Goal: Task Accomplishment & Management: Complete application form

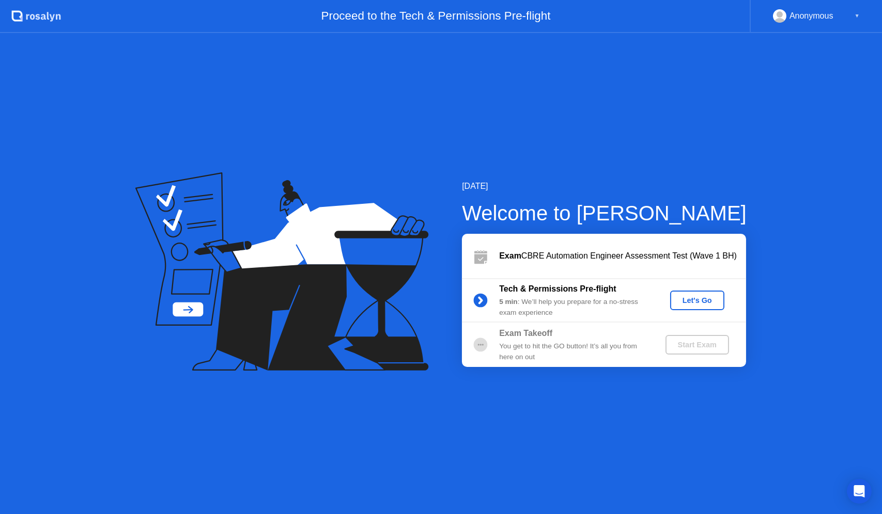
click at [508, 403] on div "[DATE] Welcome to [PERSON_NAME] Exam CBRE Automation Engineer Assessment Test (…" at bounding box center [441, 273] width 882 height 481
click at [698, 300] on div "Let's Go" at bounding box center [697, 300] width 46 height 8
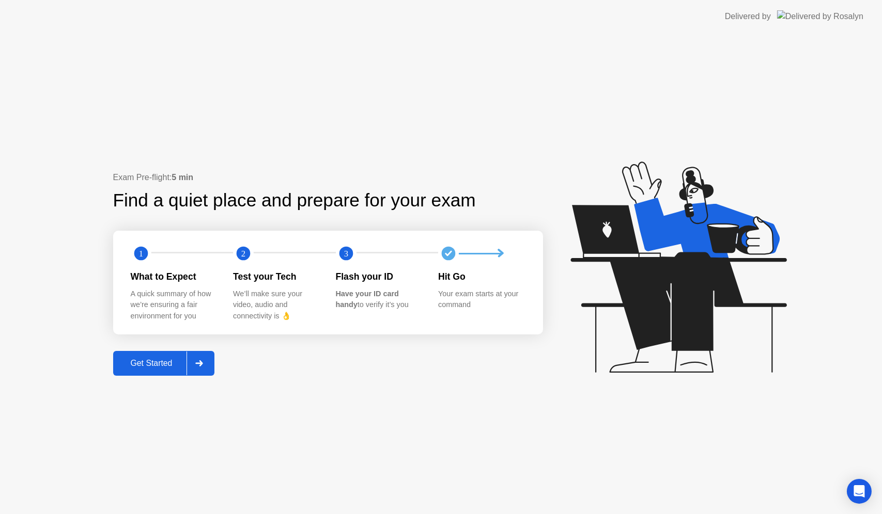
click at [189, 364] on div at bounding box center [198, 364] width 25 height 24
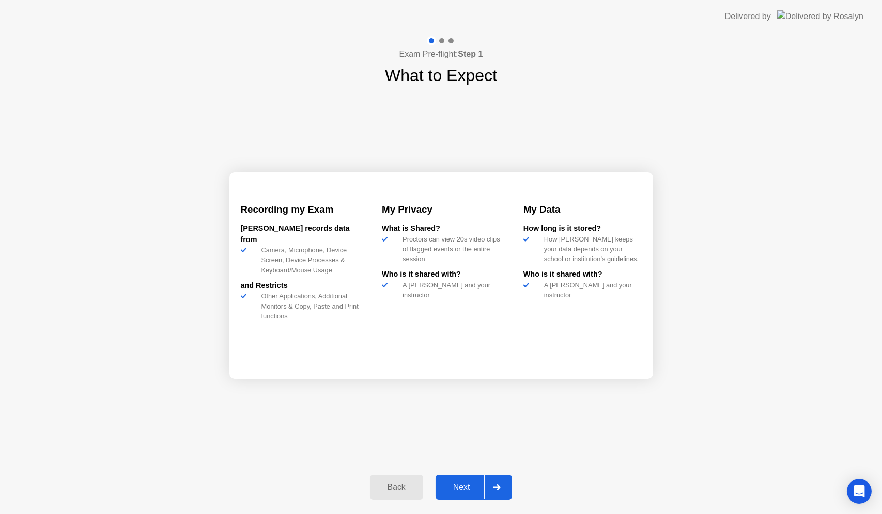
click at [465, 487] on div "Next" at bounding box center [461, 487] width 46 height 9
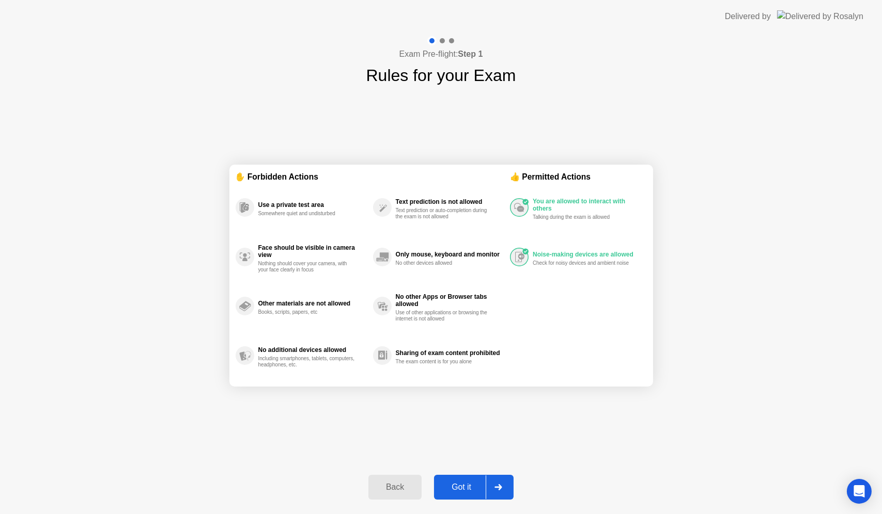
click at [465, 487] on div "Got it" at bounding box center [461, 487] width 49 height 9
select select "**********"
select select "*******"
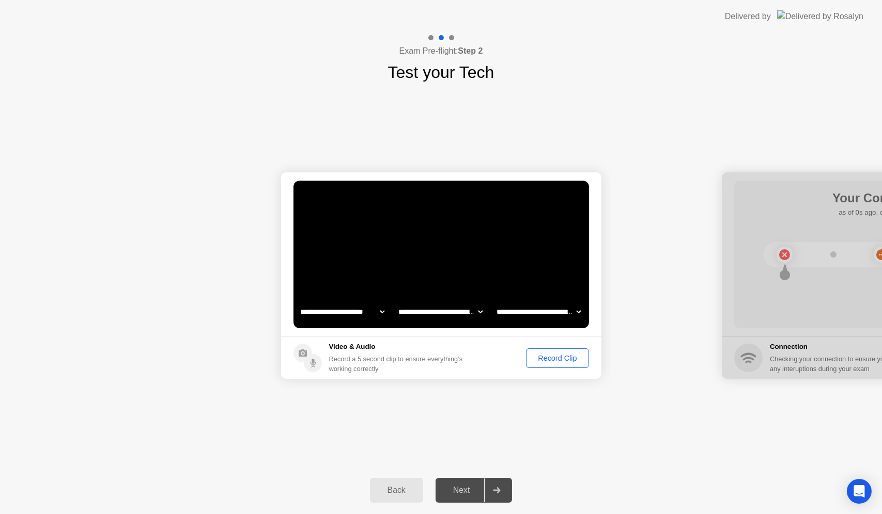
click at [479, 492] on div "Next" at bounding box center [461, 490] width 46 height 9
click at [558, 358] on div "Record Clip" at bounding box center [556, 358] width 55 height 8
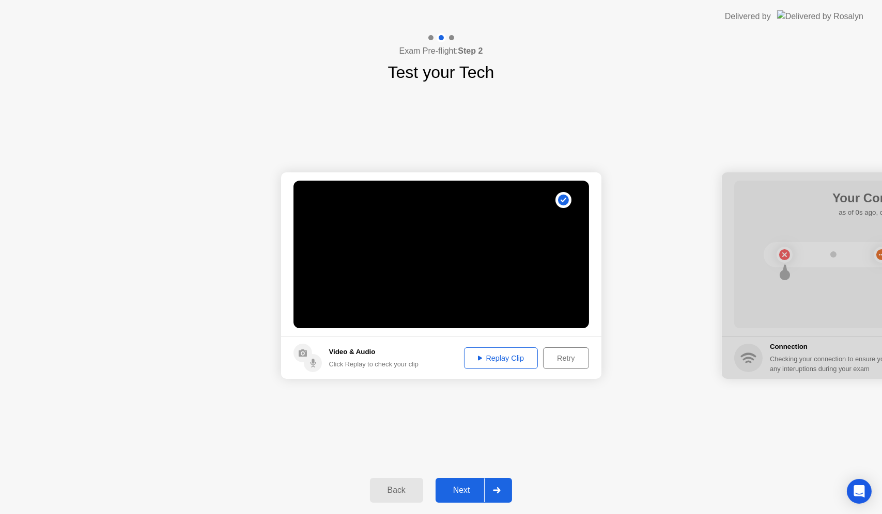
click at [515, 362] on div "Replay Clip" at bounding box center [500, 358] width 67 height 8
click at [565, 364] on button "Retry" at bounding box center [565, 359] width 45 height 22
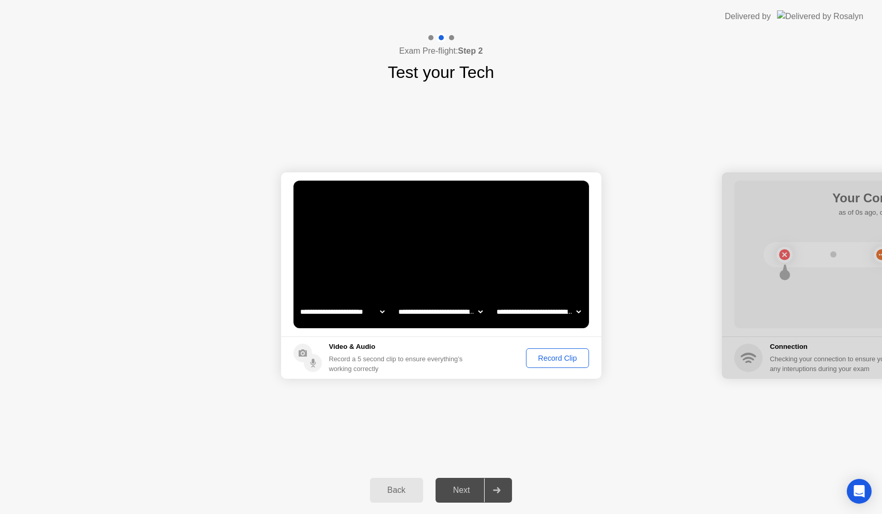
click at [464, 311] on select "**********" at bounding box center [440, 312] width 88 height 21
select select "**********"
click at [396, 302] on select "**********" at bounding box center [440, 312] width 88 height 21
click at [556, 354] on div "Record Clip" at bounding box center [556, 358] width 55 height 8
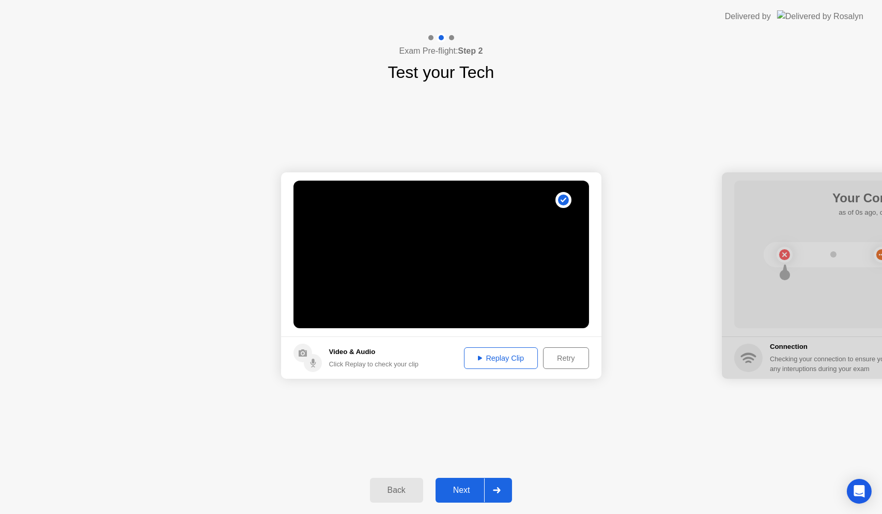
click at [509, 365] on button "Replay Clip" at bounding box center [501, 359] width 74 height 22
click at [469, 486] on div "Next" at bounding box center [461, 490] width 46 height 9
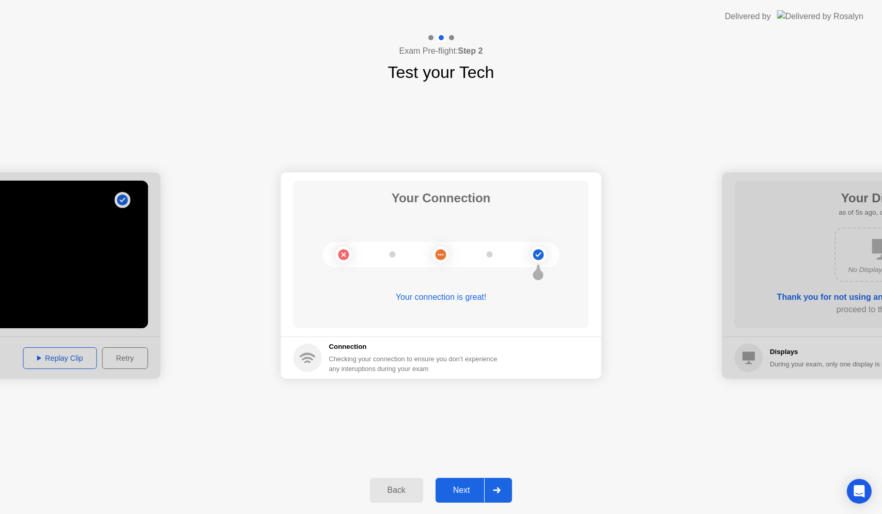
click at [483, 492] on div "Next" at bounding box center [461, 490] width 46 height 9
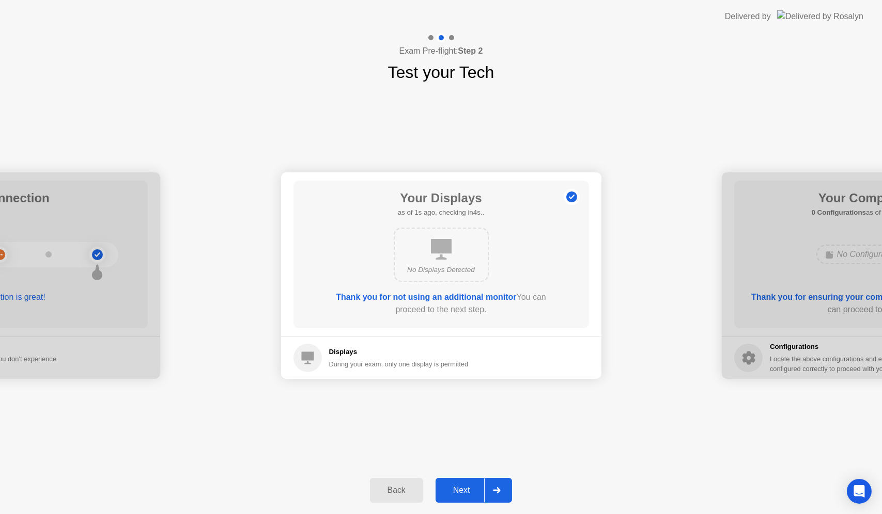
click at [483, 492] on div "Next" at bounding box center [461, 490] width 46 height 9
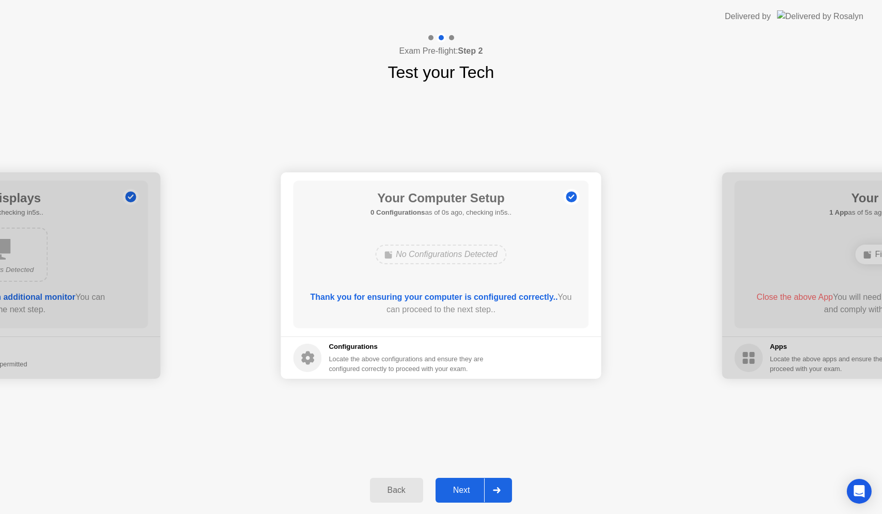
click at [483, 492] on div "Next" at bounding box center [461, 490] width 46 height 9
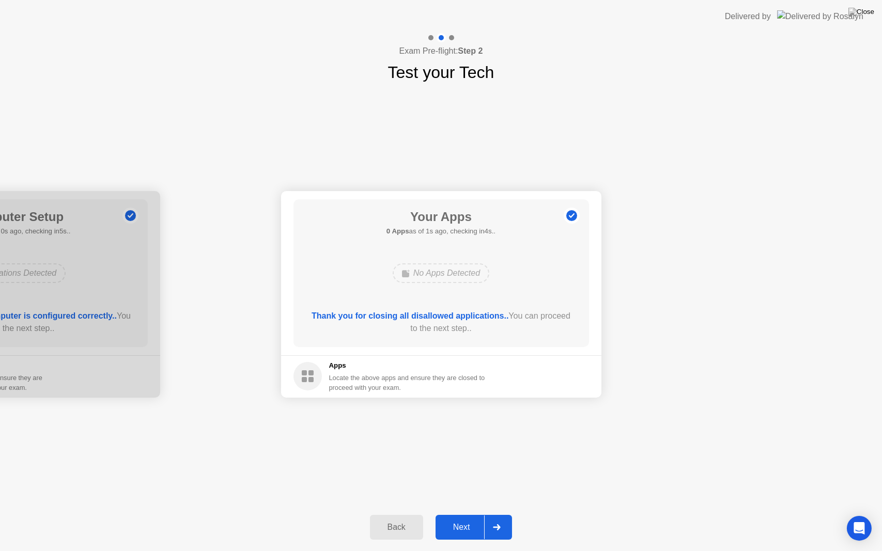
click at [465, 514] on div "Next" at bounding box center [461, 527] width 46 height 9
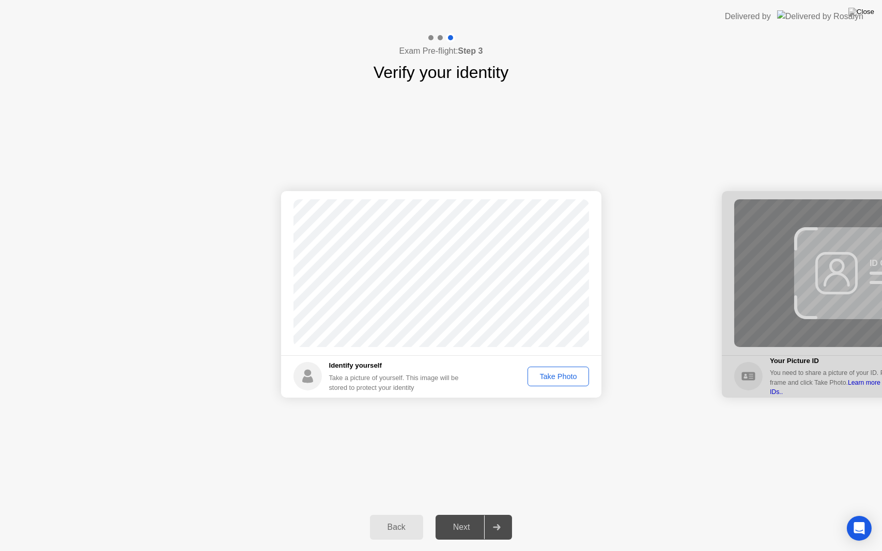
click at [549, 376] on div "Take Photo" at bounding box center [558, 376] width 54 height 8
click at [481, 514] on div "Next" at bounding box center [461, 527] width 46 height 9
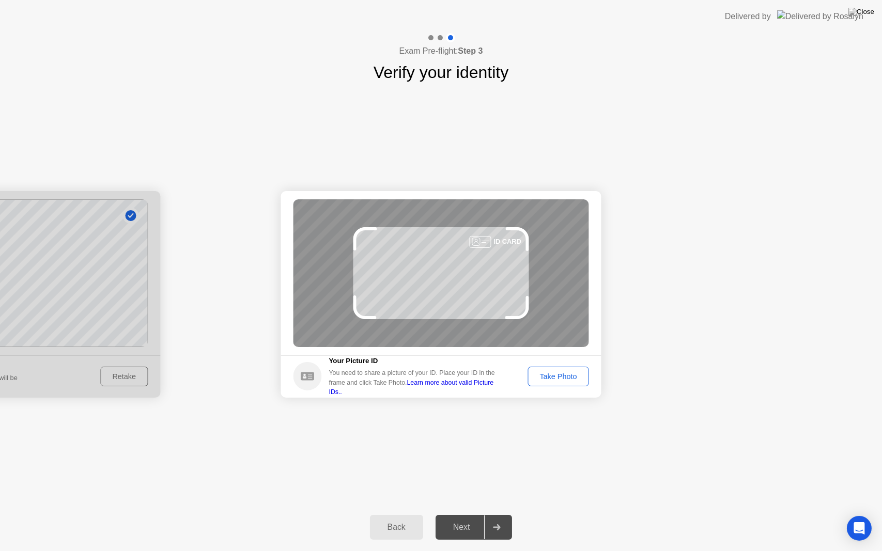
click at [558, 374] on div "Take Photo" at bounding box center [558, 376] width 54 height 8
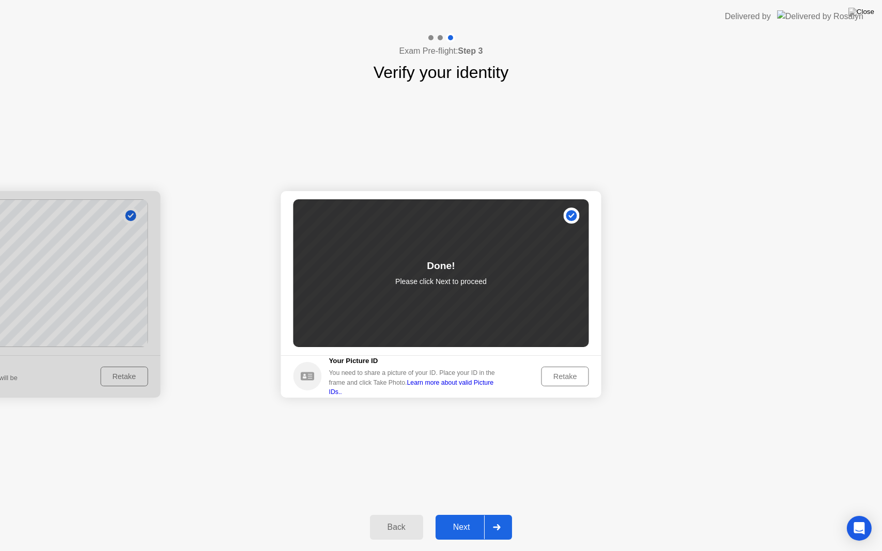
click at [473, 514] on div "Next" at bounding box center [461, 527] width 46 height 9
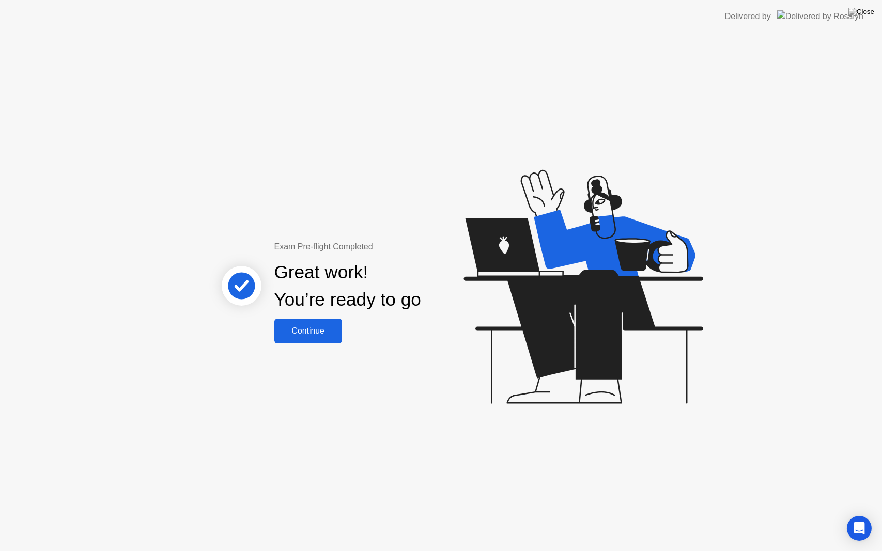
click at [309, 335] on div "Continue" at bounding box center [307, 330] width 61 height 9
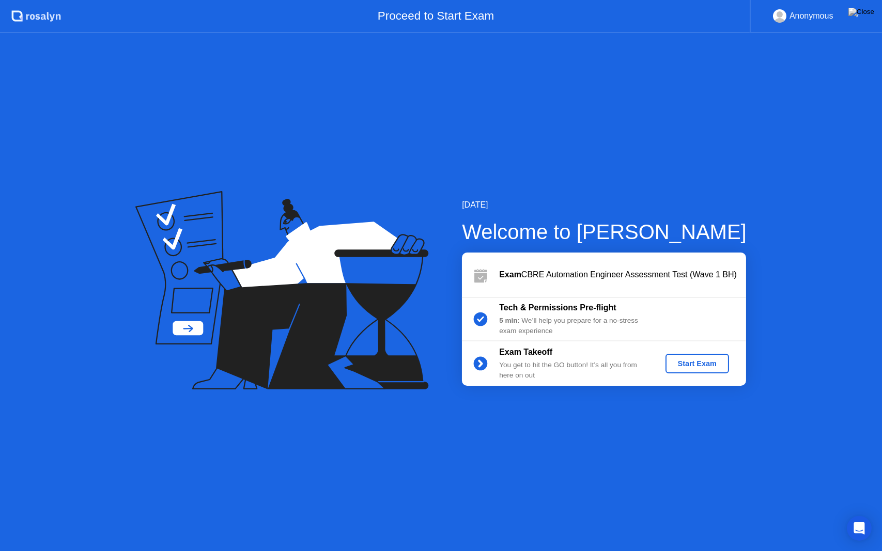
click at [689, 367] on div "Start Exam" at bounding box center [696, 363] width 55 height 8
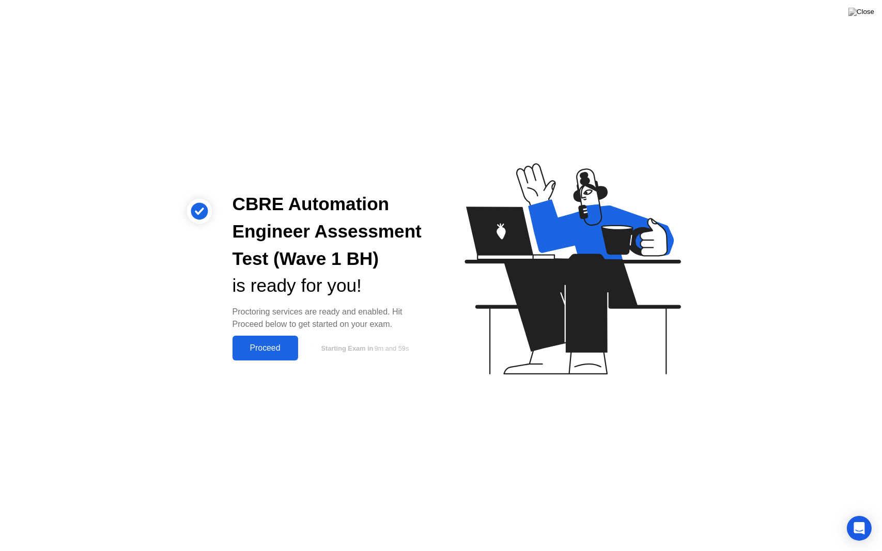
click at [279, 348] on div "Proceed" at bounding box center [264, 347] width 59 height 9
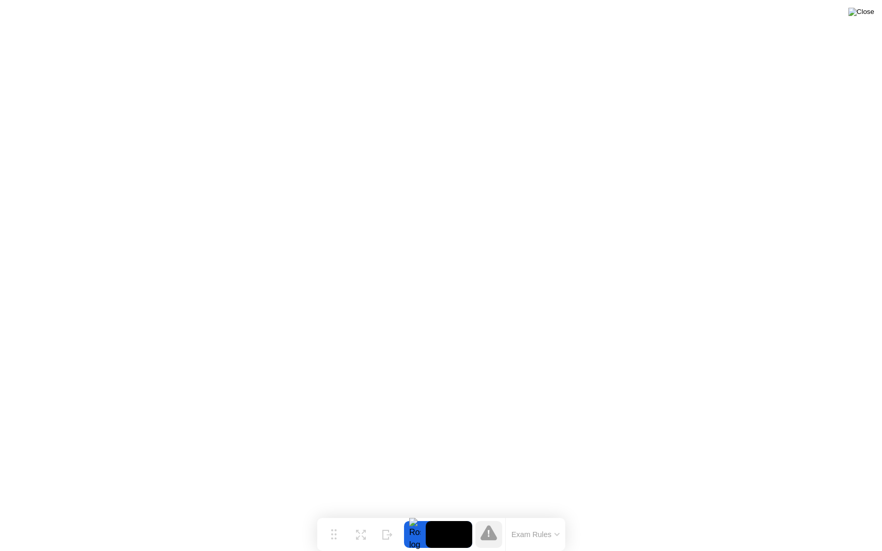
click at [865, 14] on img at bounding box center [861, 12] width 26 height 8
